Goal: Task Accomplishment & Management: Manage account settings

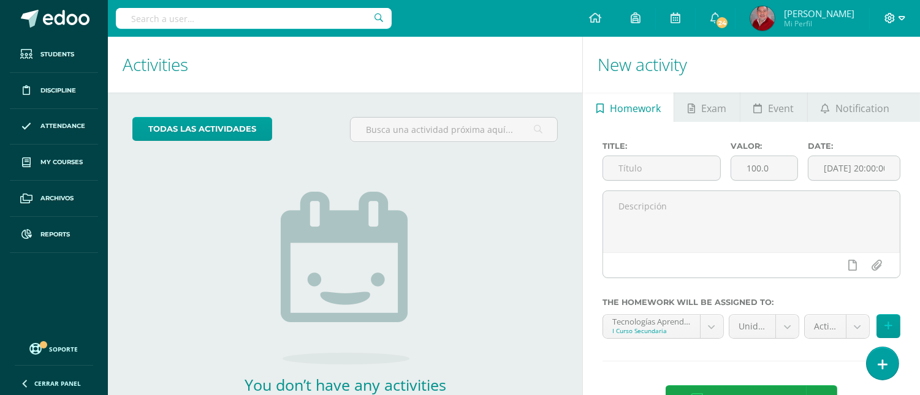
click at [892, 18] on icon at bounding box center [889, 18] width 11 height 11
click at [857, 66] on span "Configuración" at bounding box center [864, 65] width 57 height 12
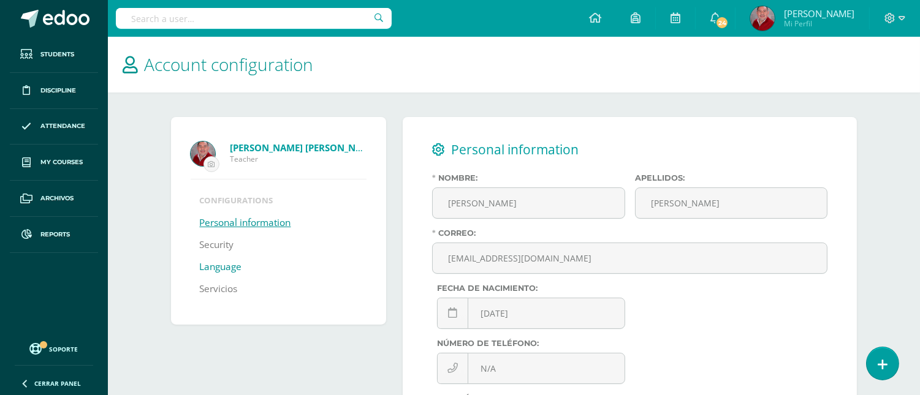
click at [207, 261] on link "Language" at bounding box center [221, 267] width 42 height 22
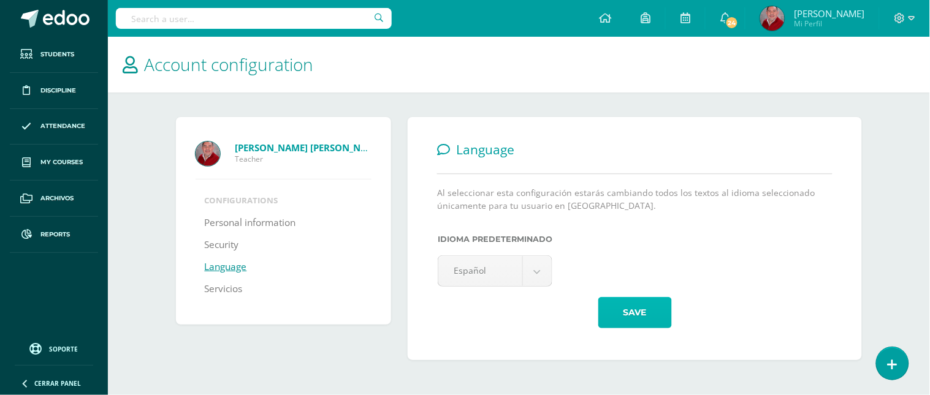
click at [616, 316] on button "Save" at bounding box center [635, 312] width 74 height 31
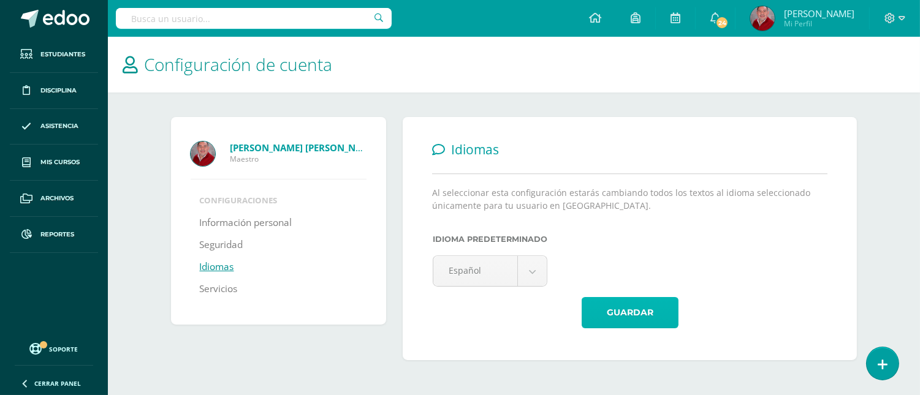
click at [616, 316] on button "Guardar" at bounding box center [630, 312] width 97 height 31
